Goal: Task Accomplishment & Management: Use online tool/utility

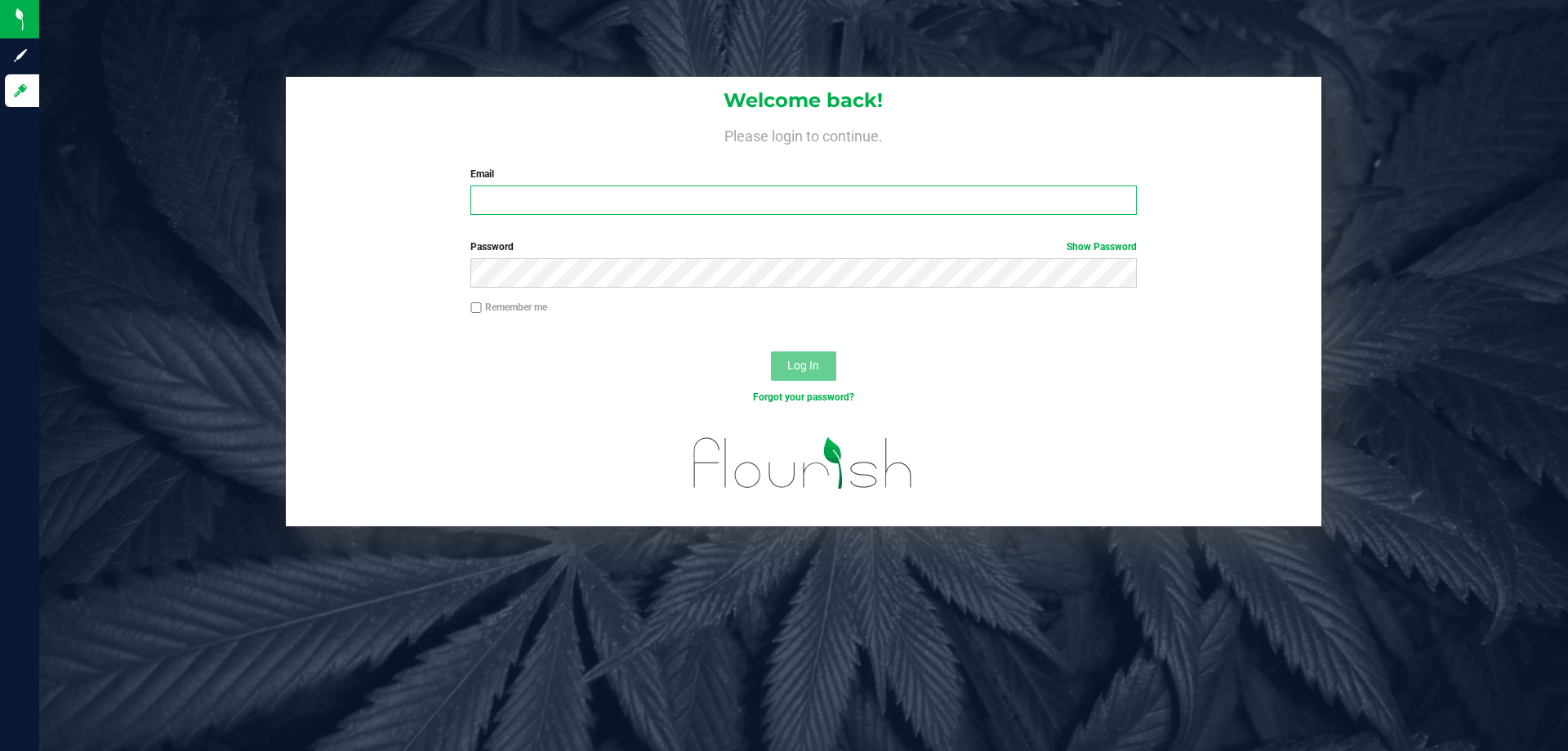
click at [635, 207] on input "Email" at bounding box center [802, 199] width 665 height 29
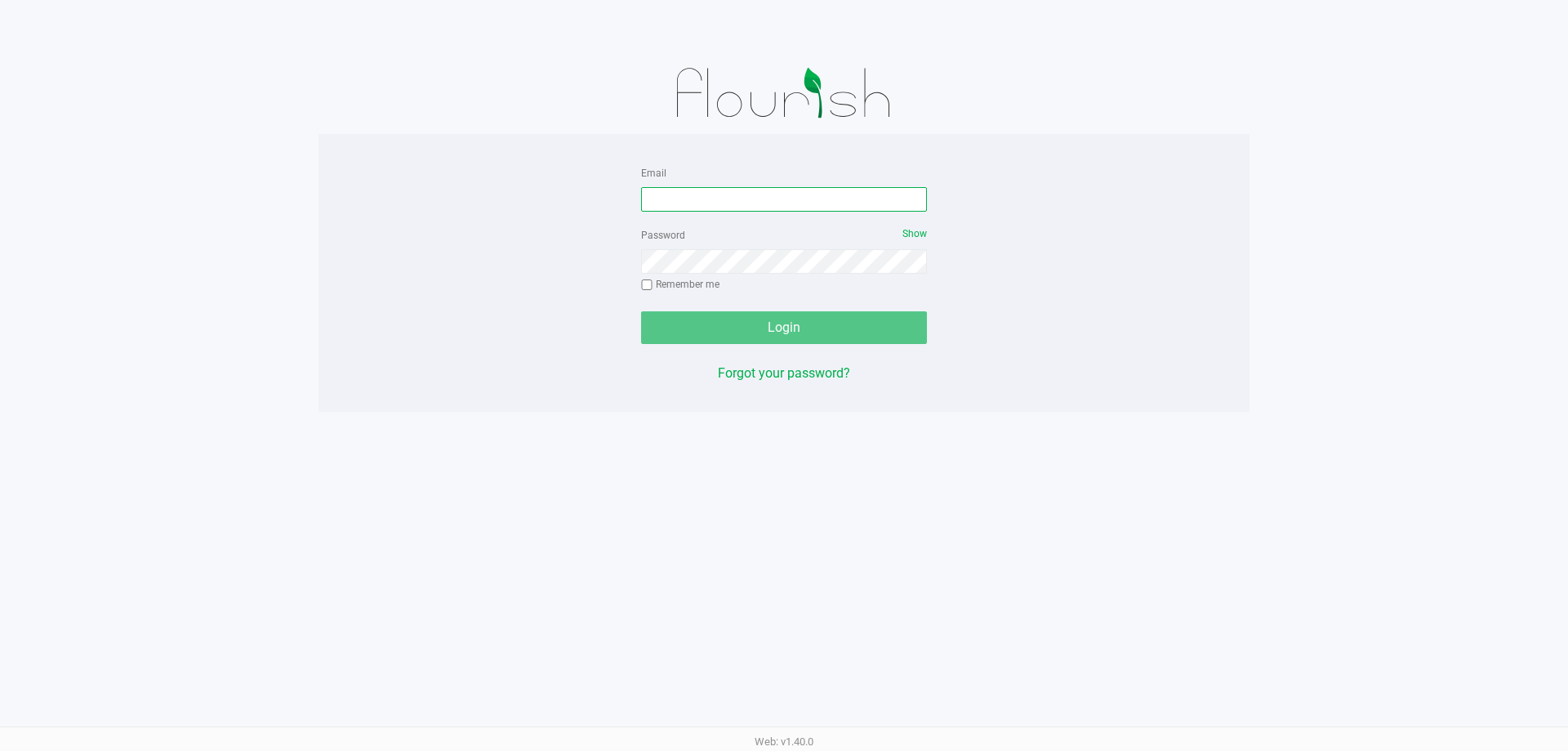
click at [735, 204] on input "Email" at bounding box center [784, 199] width 286 height 25
type input "josmith@liveparallel.com"
click at [641, 312] on button "Login" at bounding box center [784, 327] width 286 height 32
